Goal: Navigation & Orientation: Find specific page/section

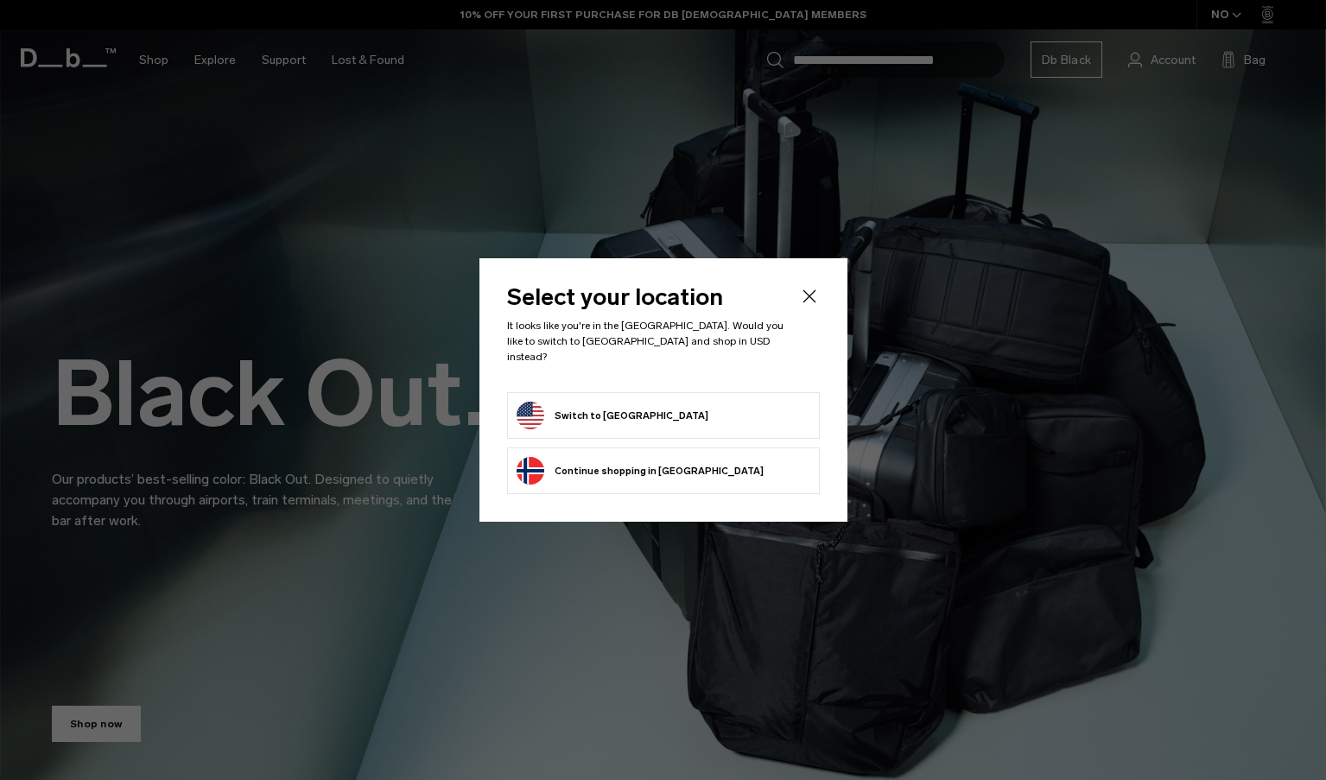
click at [806, 303] on icon "Close" at bounding box center [809, 296] width 21 height 21
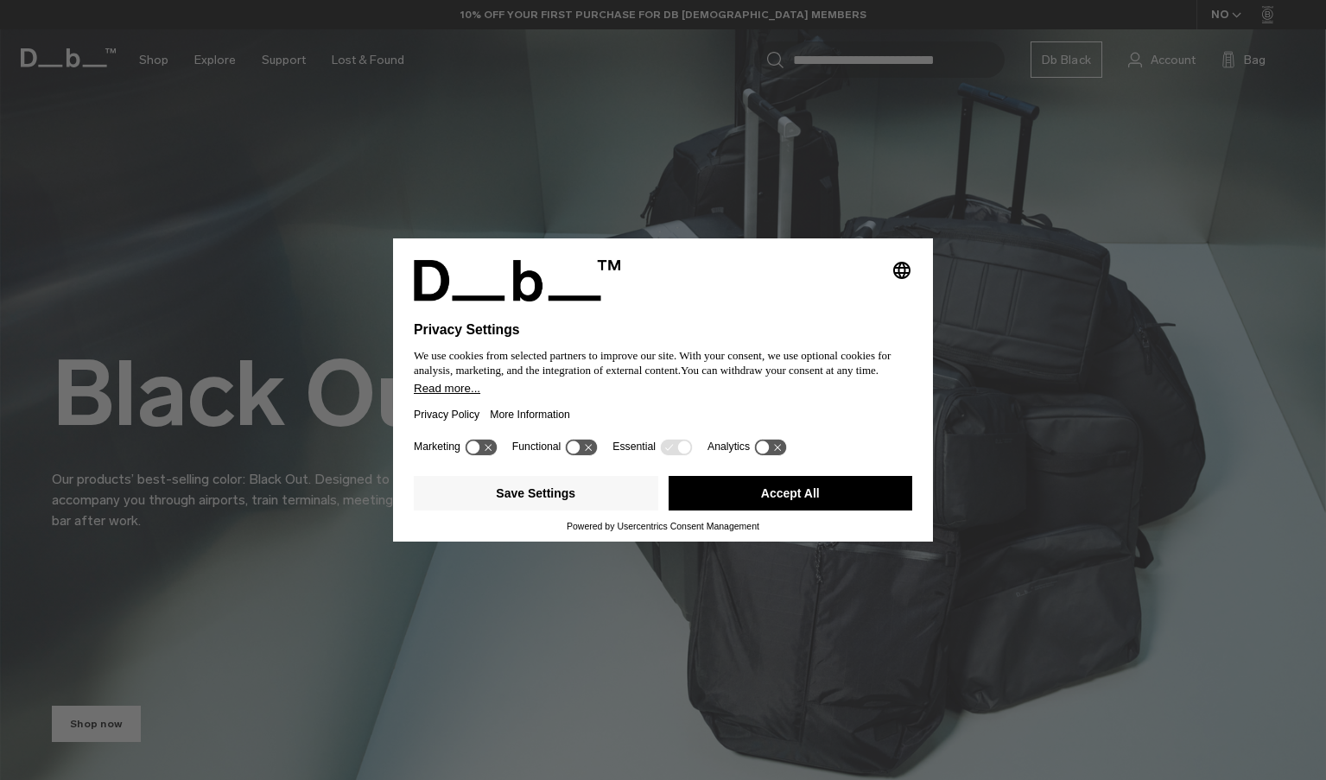
click at [756, 487] on button "Accept All" at bounding box center [791, 493] width 245 height 35
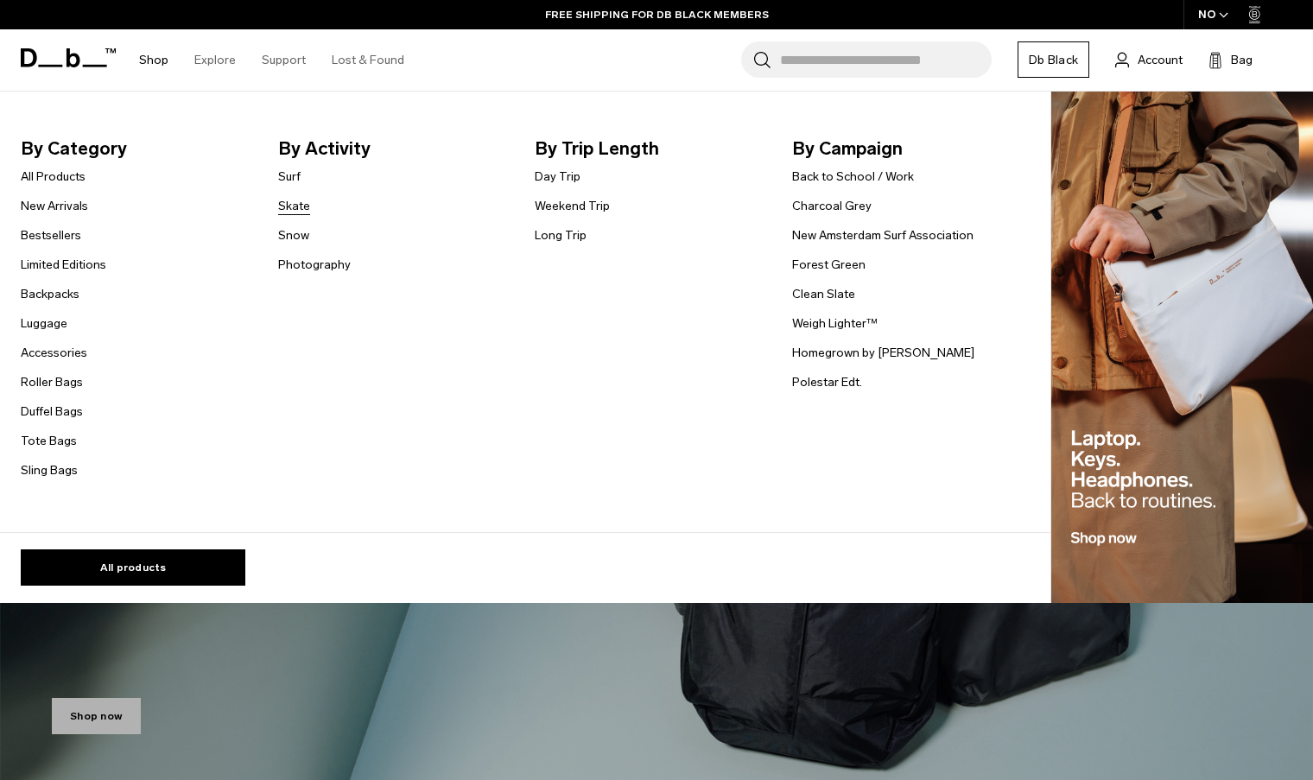
click at [296, 206] on link "Skate" at bounding box center [294, 206] width 32 height 18
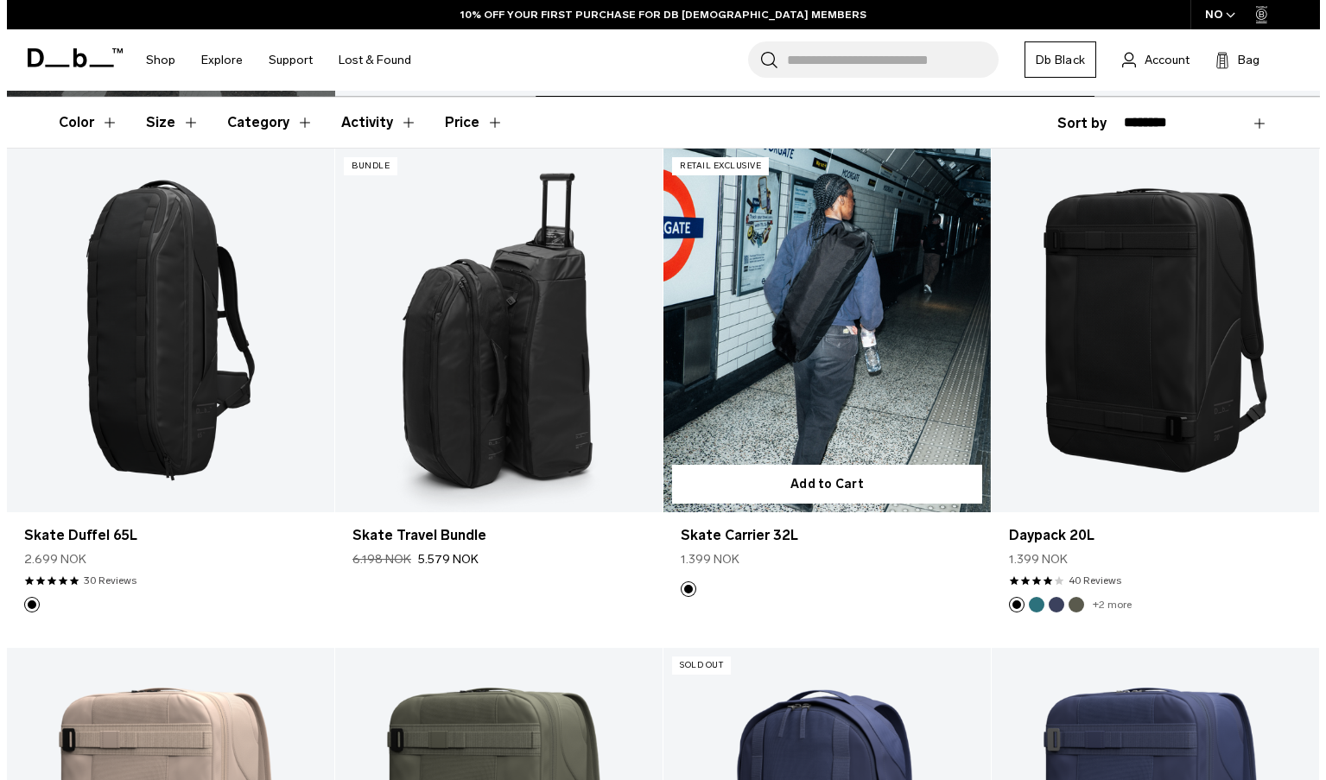
scroll to position [346, 0]
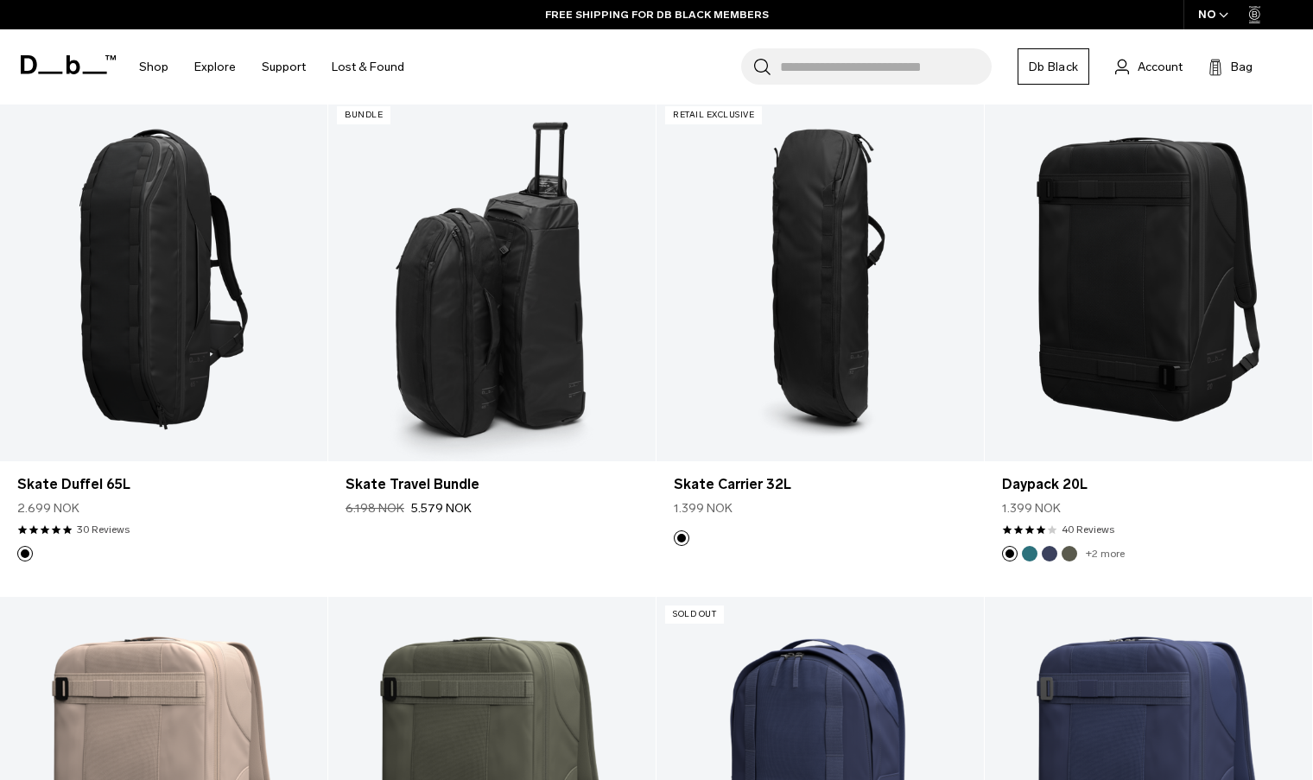
click at [1219, 16] on icon "button" at bounding box center [1224, 15] width 10 height 6
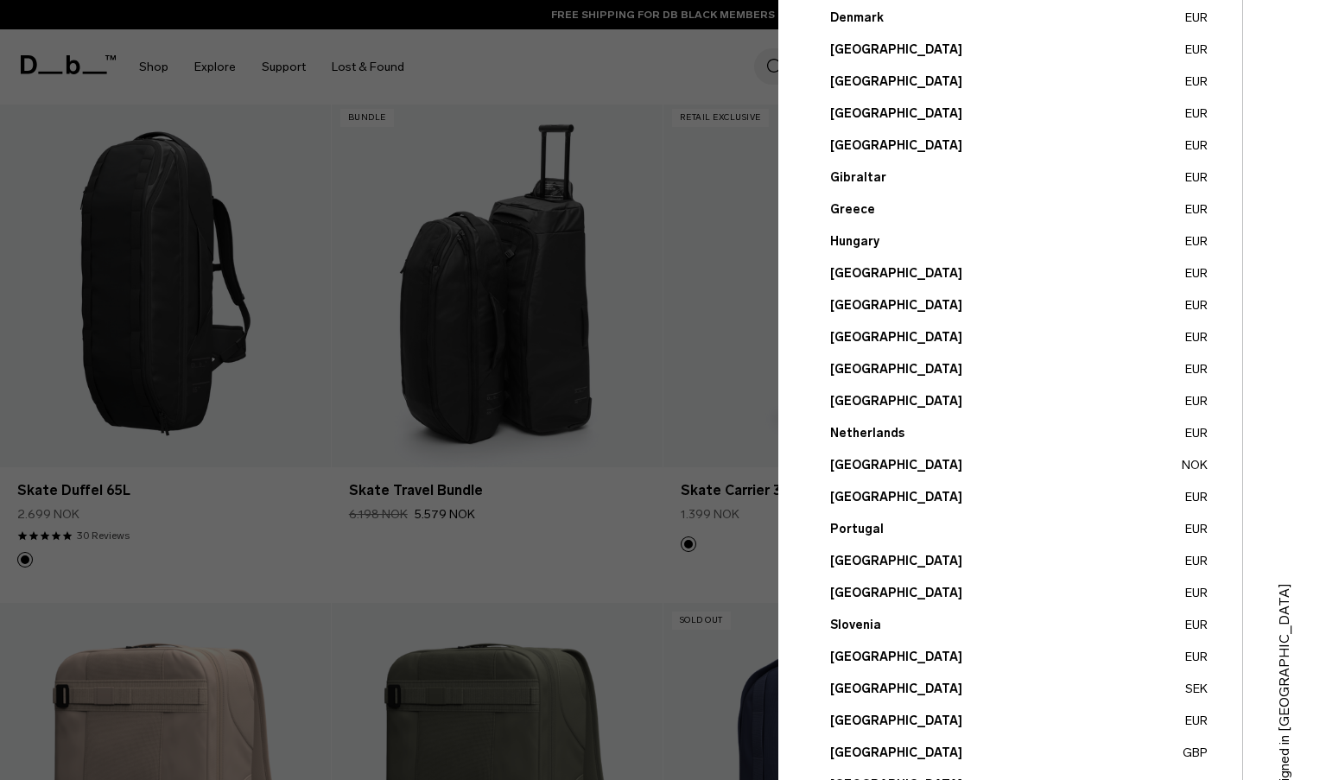
scroll to position [494, 0]
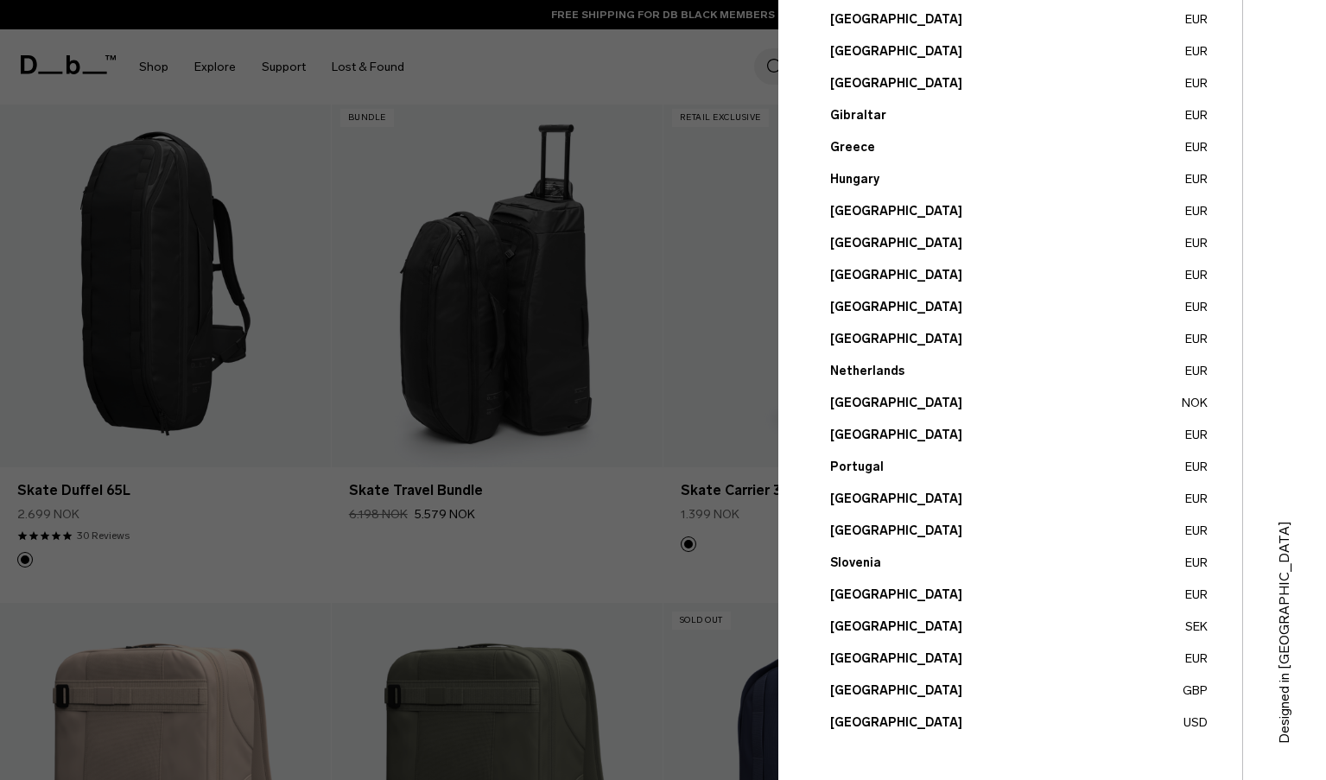
click at [883, 721] on button "United States USD" at bounding box center [1019, 723] width 378 height 18
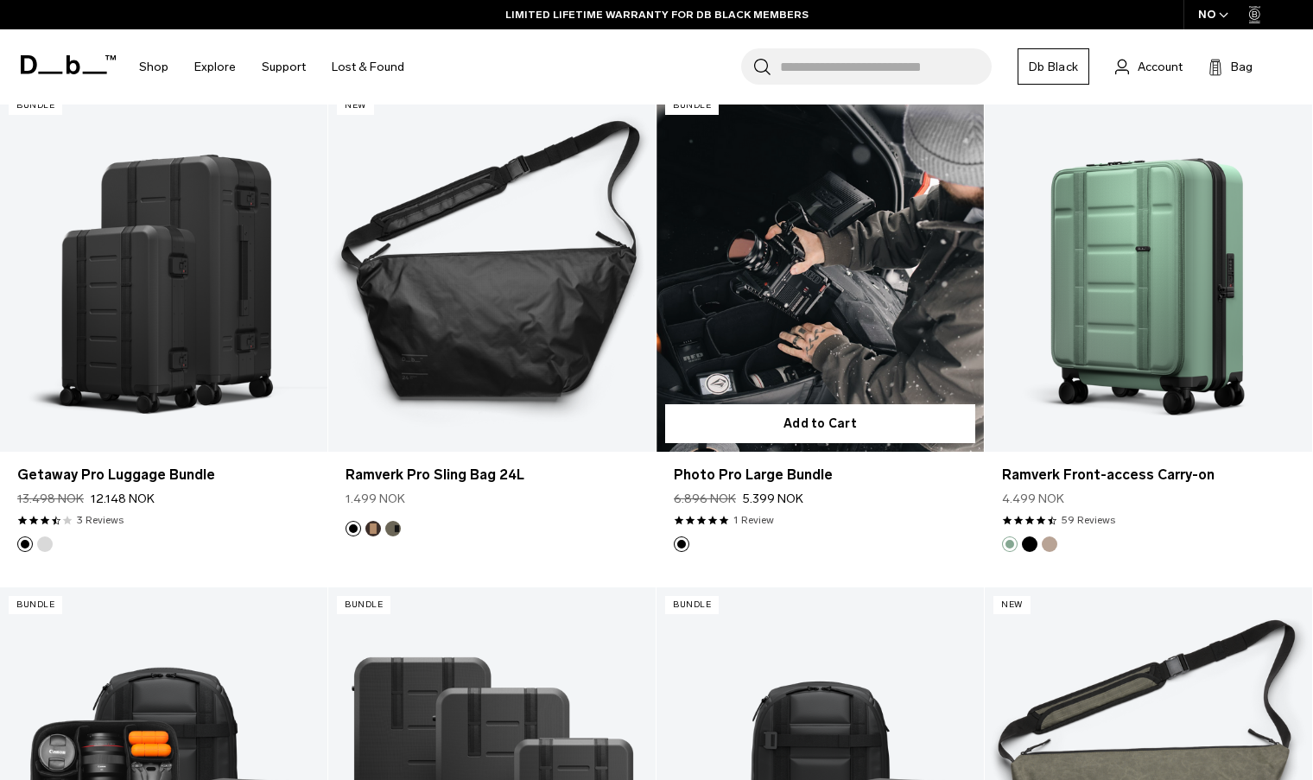
scroll to position [1815, 0]
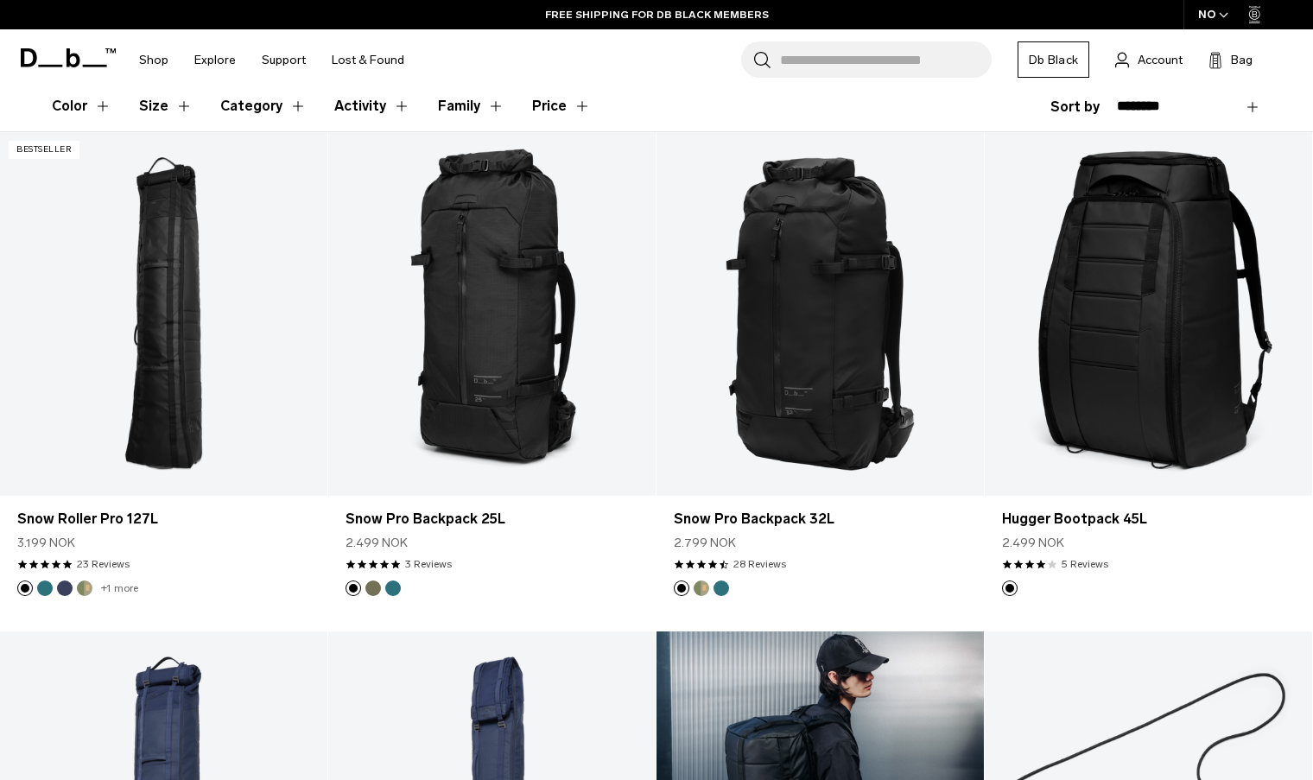
scroll to position [518, 0]
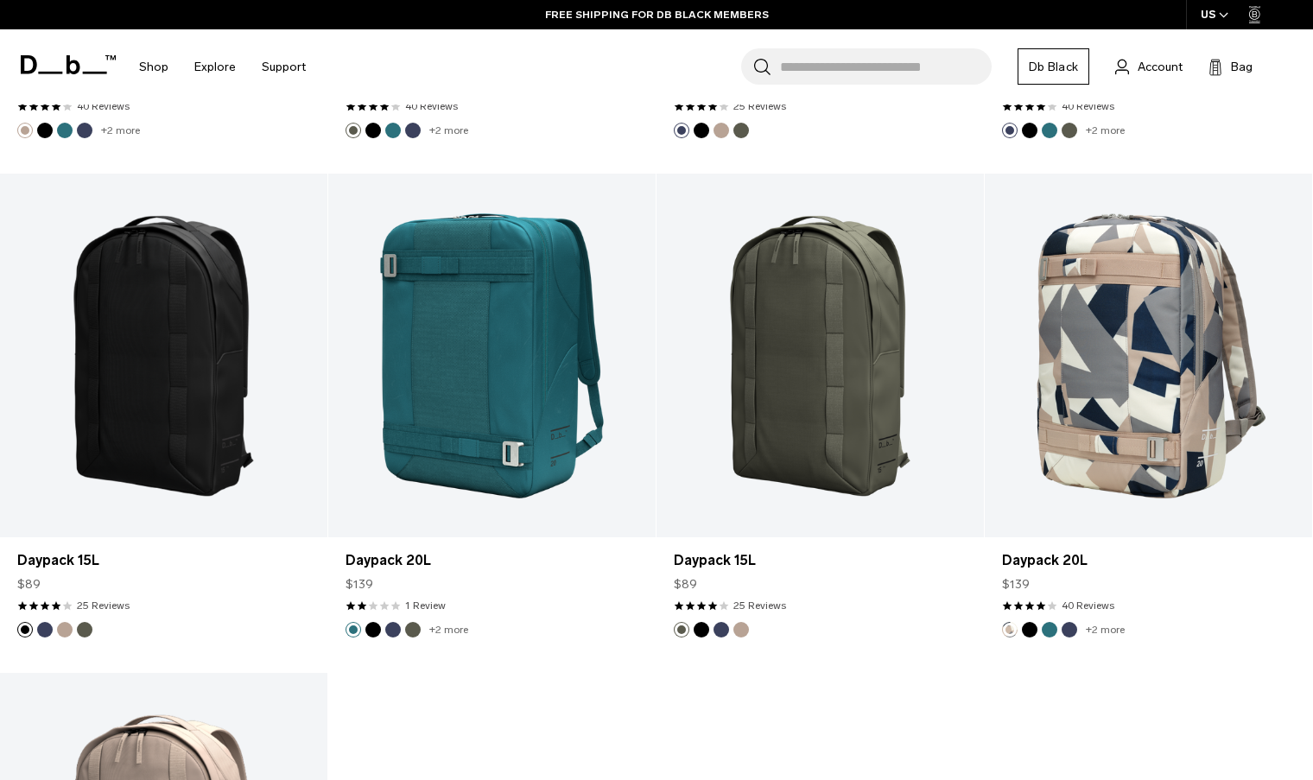
scroll to position [1037, 0]
